Goal: Task Accomplishment & Management: Manage account settings

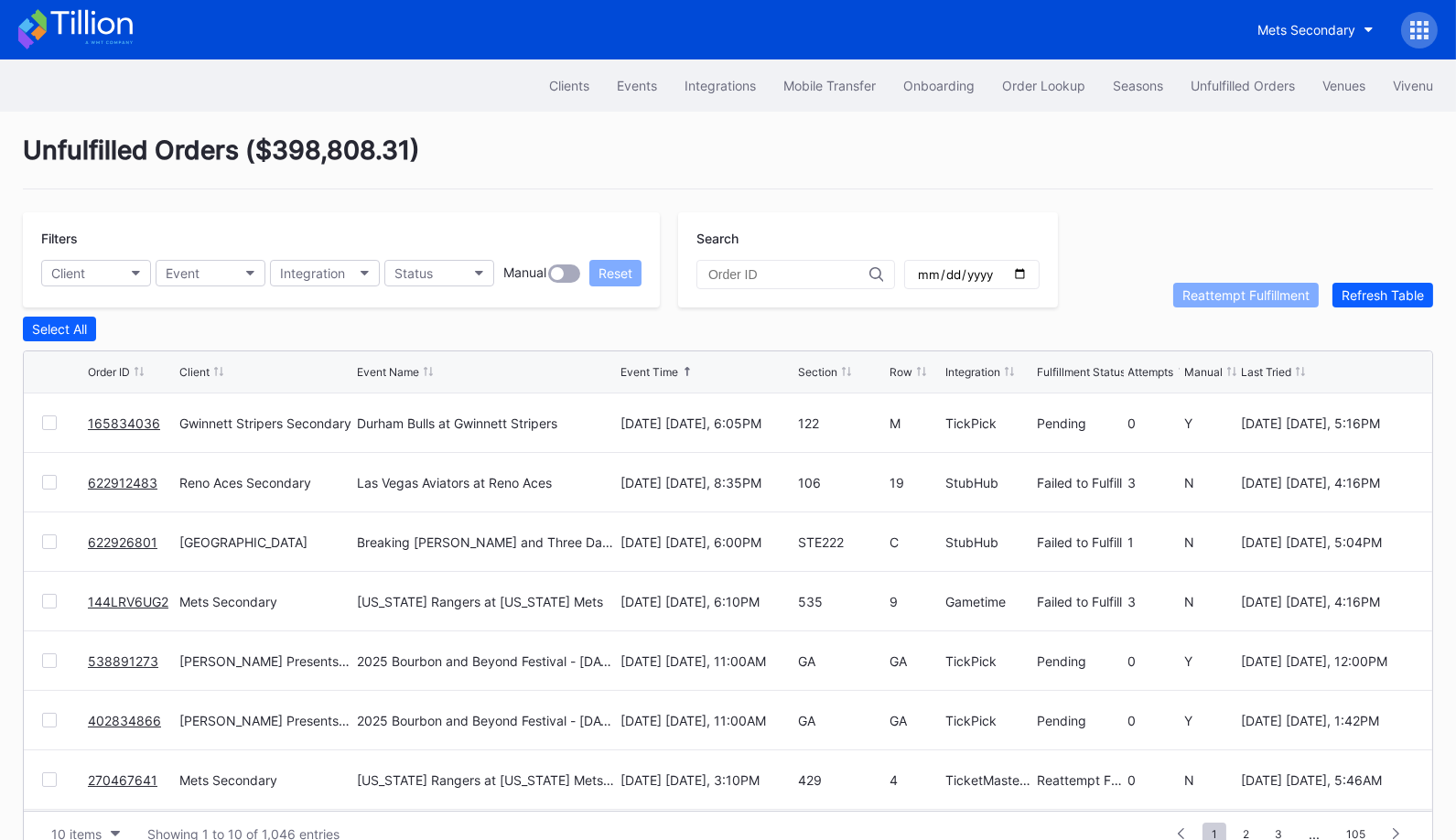
click at [104, 416] on link "165834036" at bounding box center [124, 423] width 73 height 16
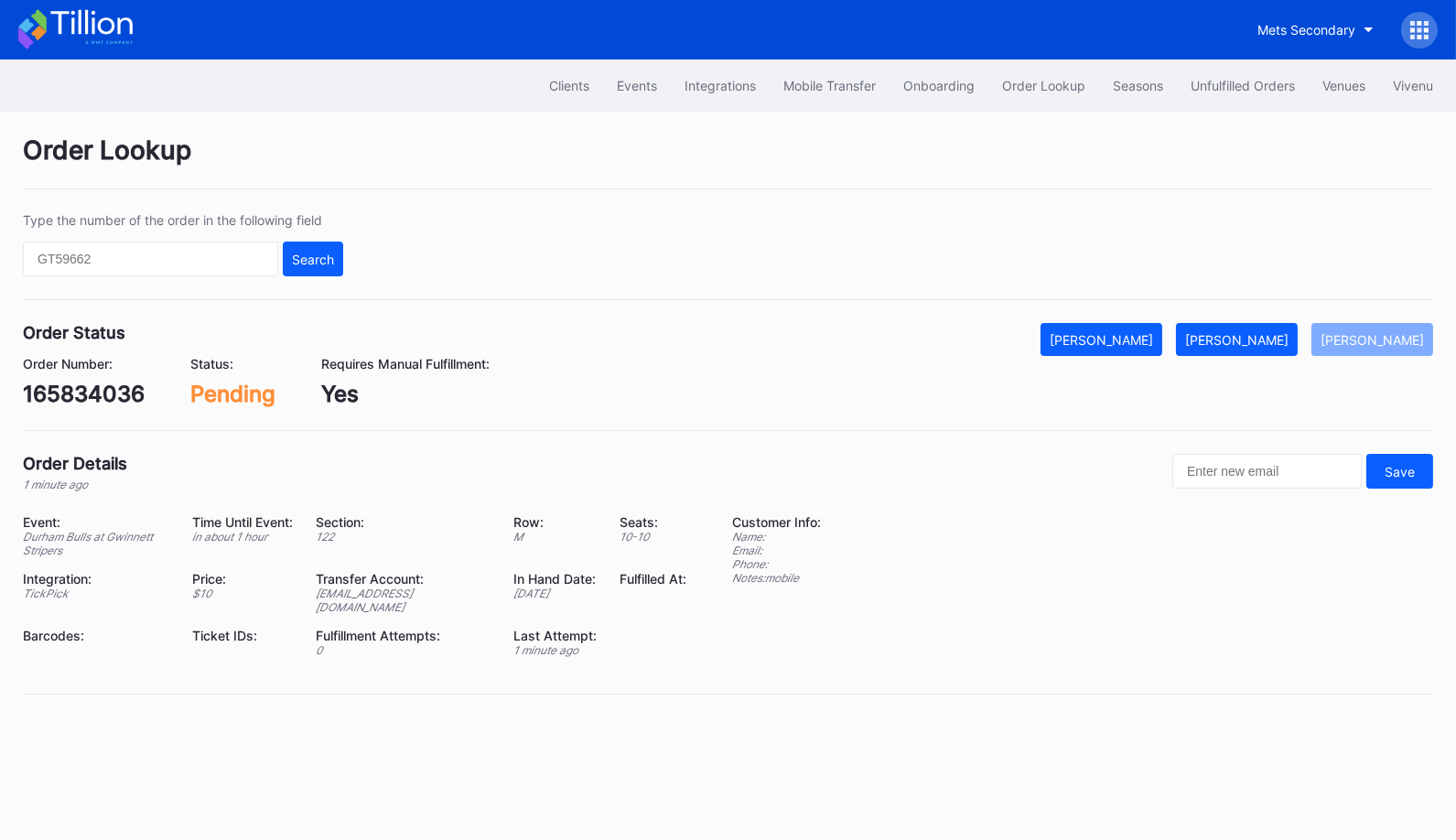
click at [106, 398] on div "165834036" at bounding box center [84, 394] width 122 height 27
copy div "165834036"
click at [1266, 335] on div "Mark Fulfilled" at bounding box center [1237, 340] width 104 height 16
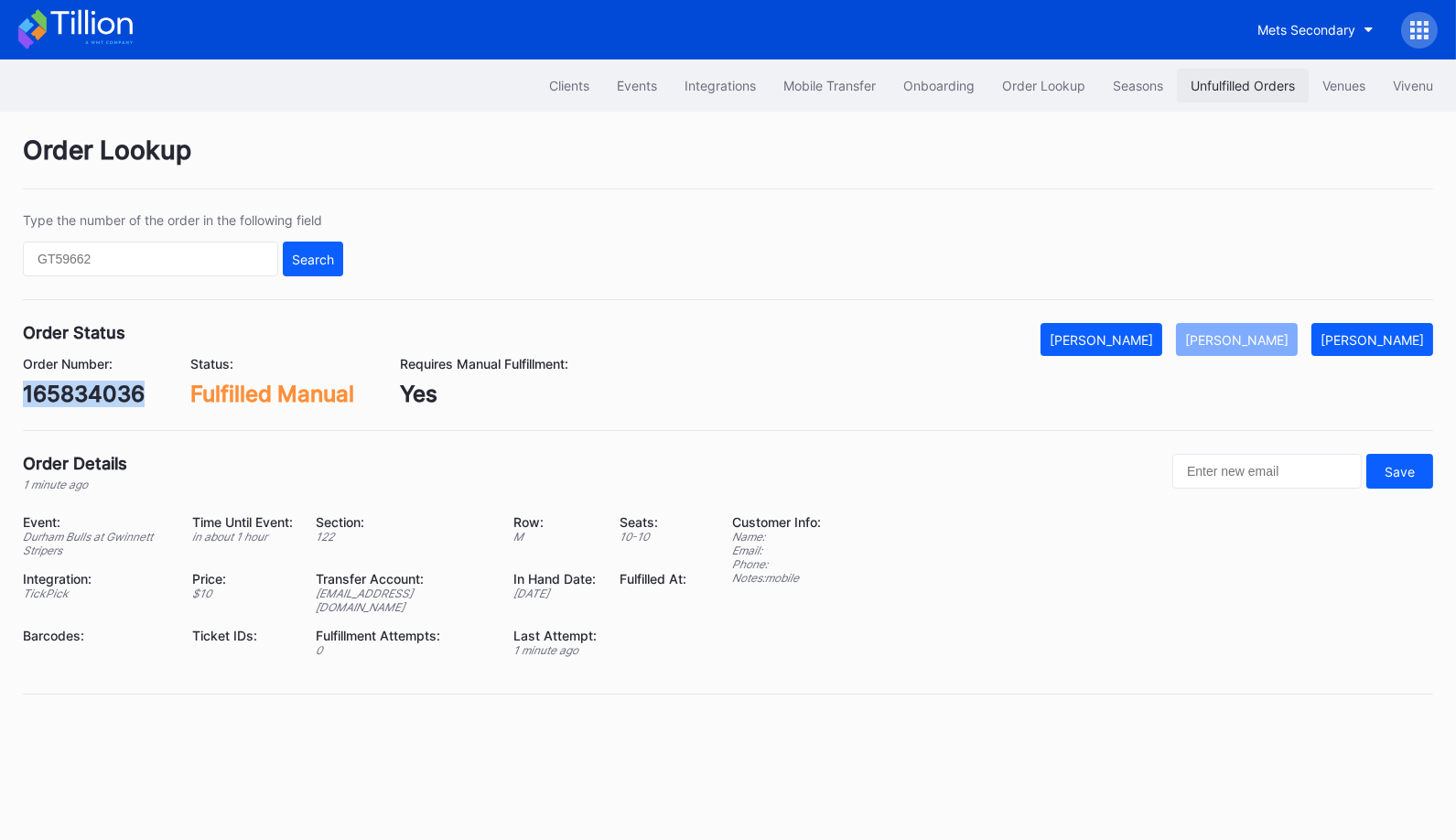
click at [1233, 71] on button "Unfulfilled Orders" at bounding box center [1243, 86] width 132 height 34
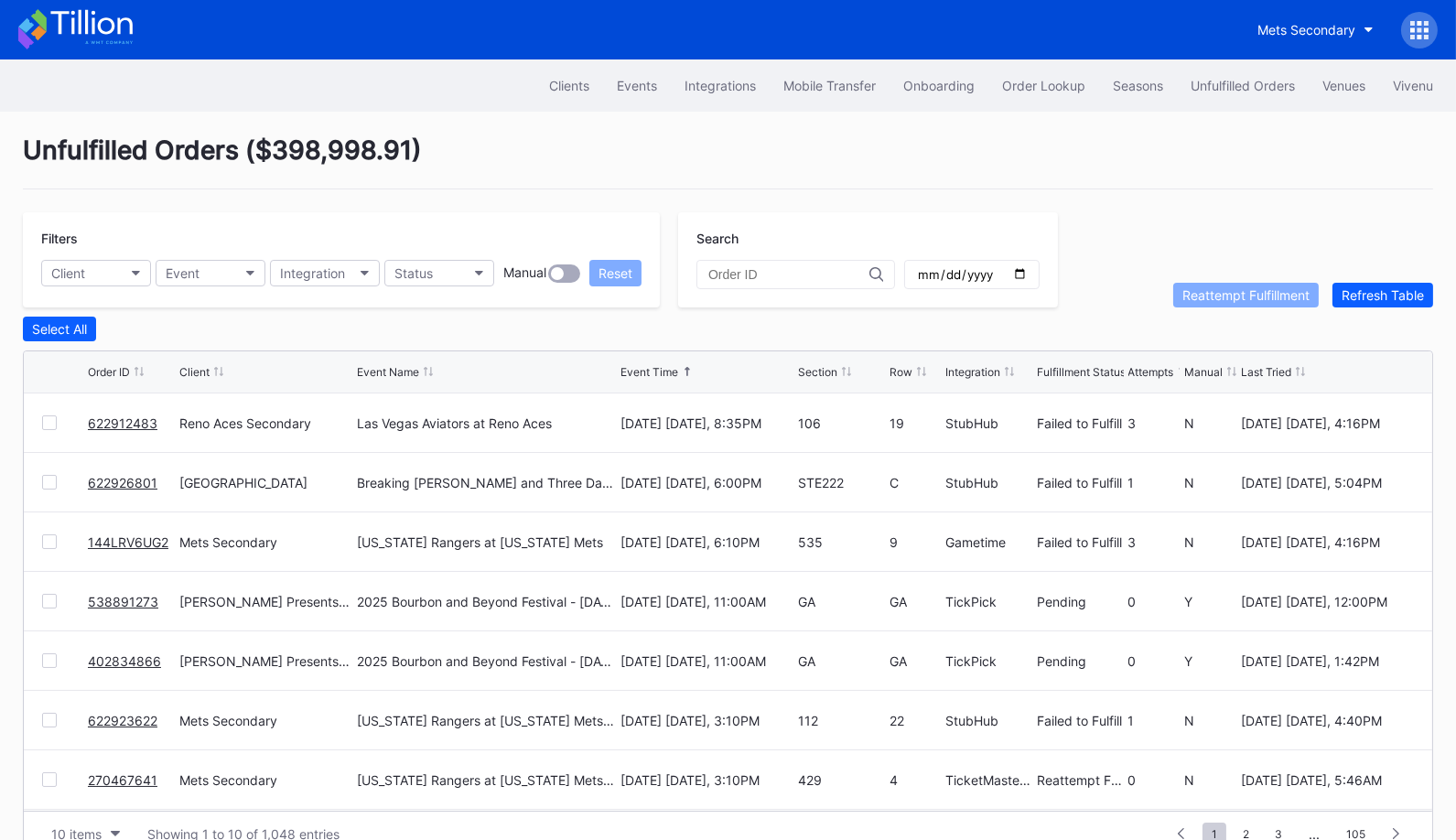
click at [48, 420] on div at bounding box center [49, 422] width 15 height 15
click at [1268, 291] on div "Reattempt Fulfillment" at bounding box center [1247, 295] width 128 height 16
click at [940, 148] on div "Unfulfilled Orders ( $398,998.91 )" at bounding box center [728, 161] width 1410 height 55
click at [1051, 81] on div "Order Lookup" at bounding box center [1044, 86] width 84 height 16
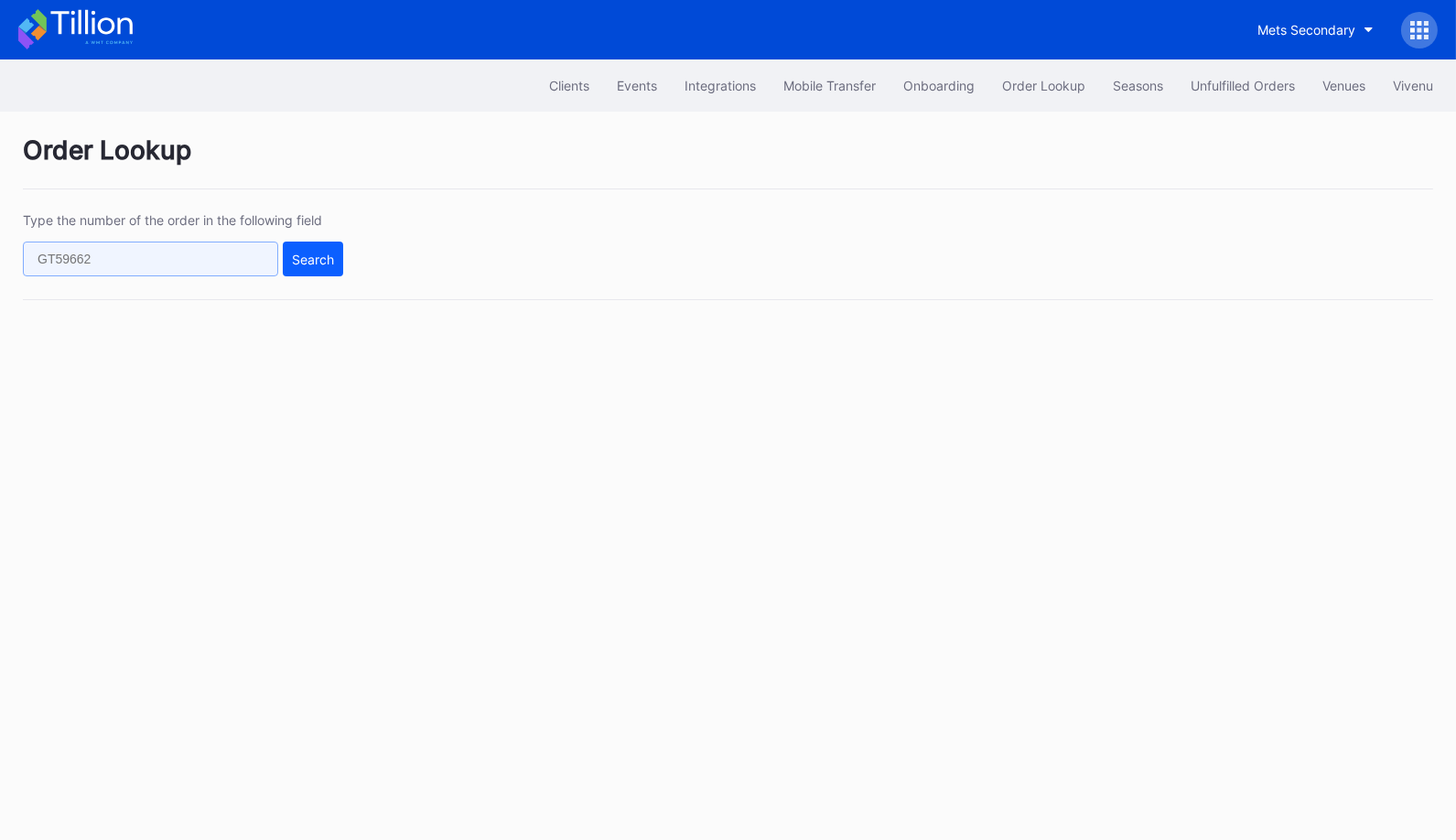
click at [255, 253] on input "text" at bounding box center [150, 258] width 255 height 35
paste input "622921841"
type input "622921841"
click at [290, 274] on button "Search" at bounding box center [313, 258] width 61 height 35
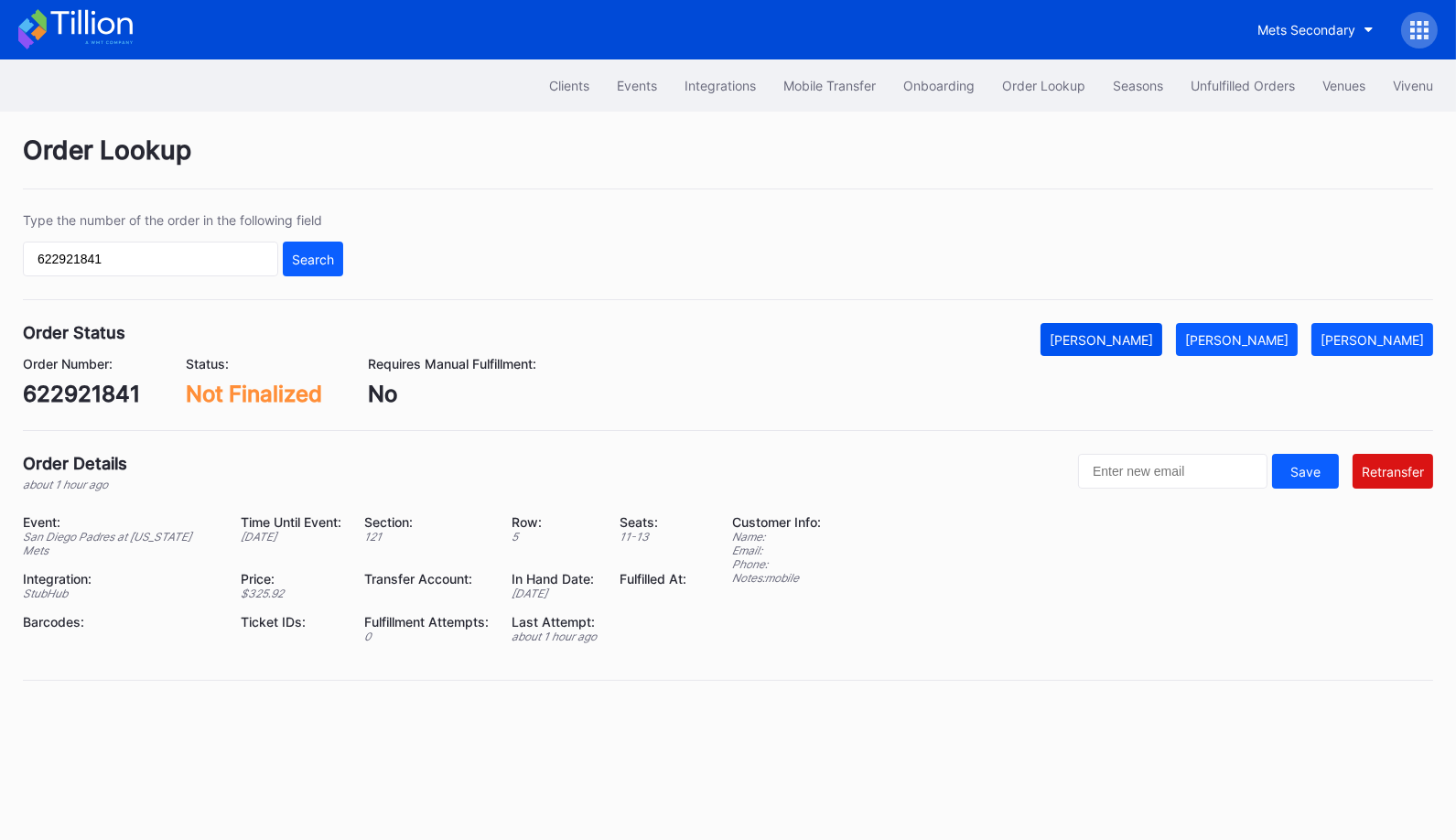
click at [1153, 338] on div "Mark Cancelled" at bounding box center [1101, 340] width 104 height 16
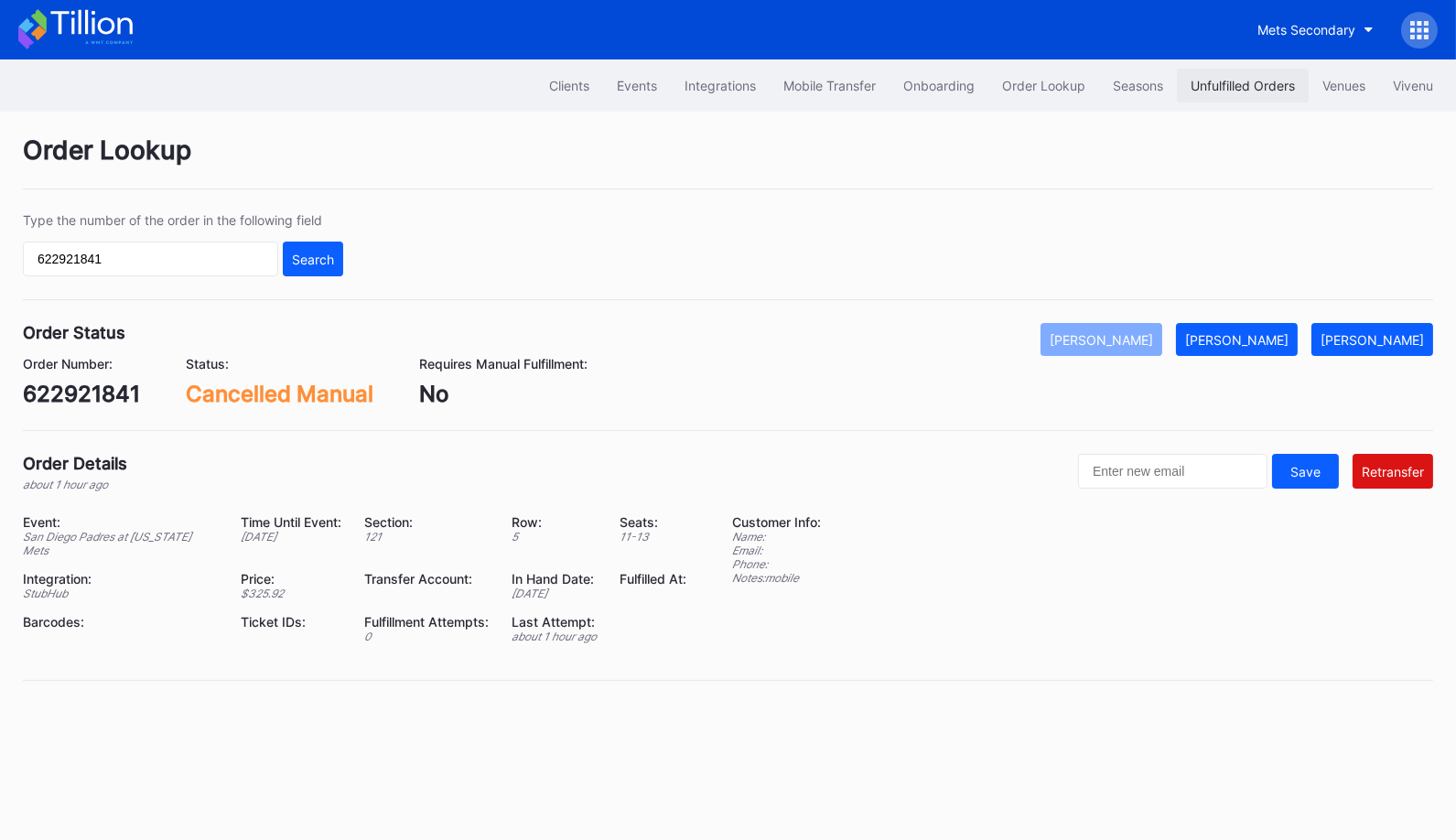
click at [1239, 73] on button "Unfulfilled Orders" at bounding box center [1243, 86] width 132 height 34
